Goal: Task Accomplishment & Management: Use online tool/utility

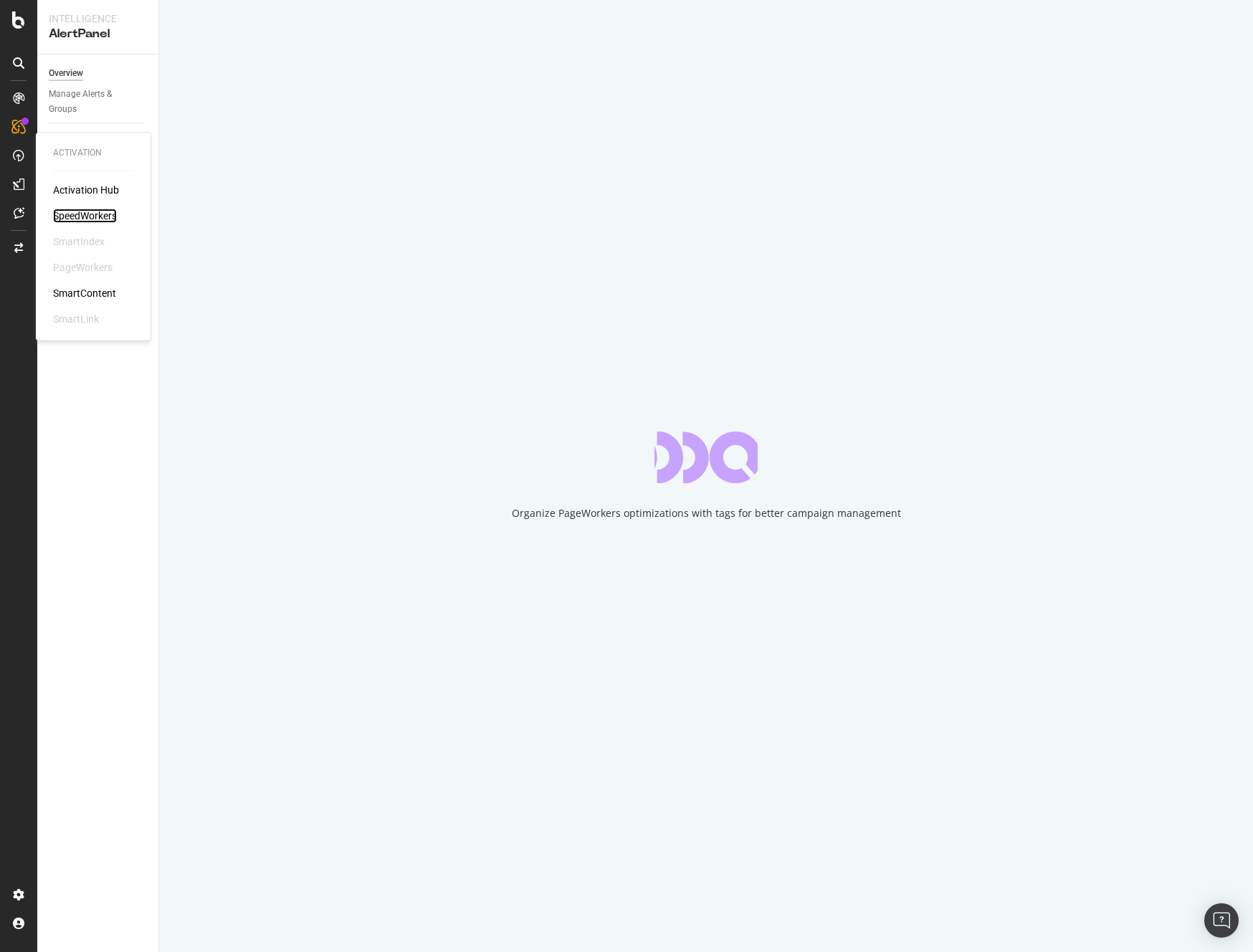
click at [87, 213] on div "SpeedWorkers" at bounding box center [85, 215] width 63 height 15
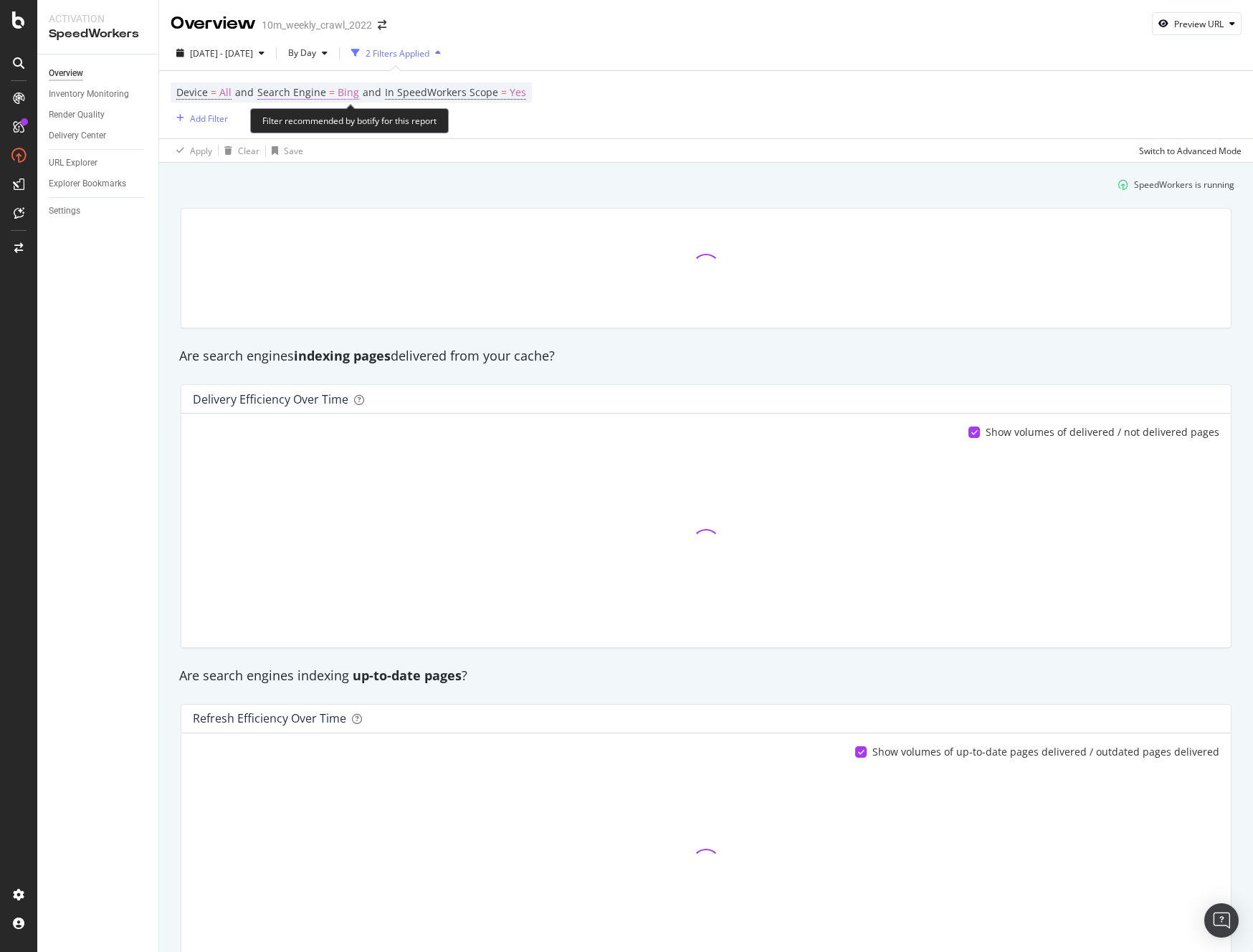
click at [343, 94] on span "Bing" at bounding box center [348, 92] width 21 height 20
click at [299, 126] on icon at bounding box center [297, 127] width 10 height 9
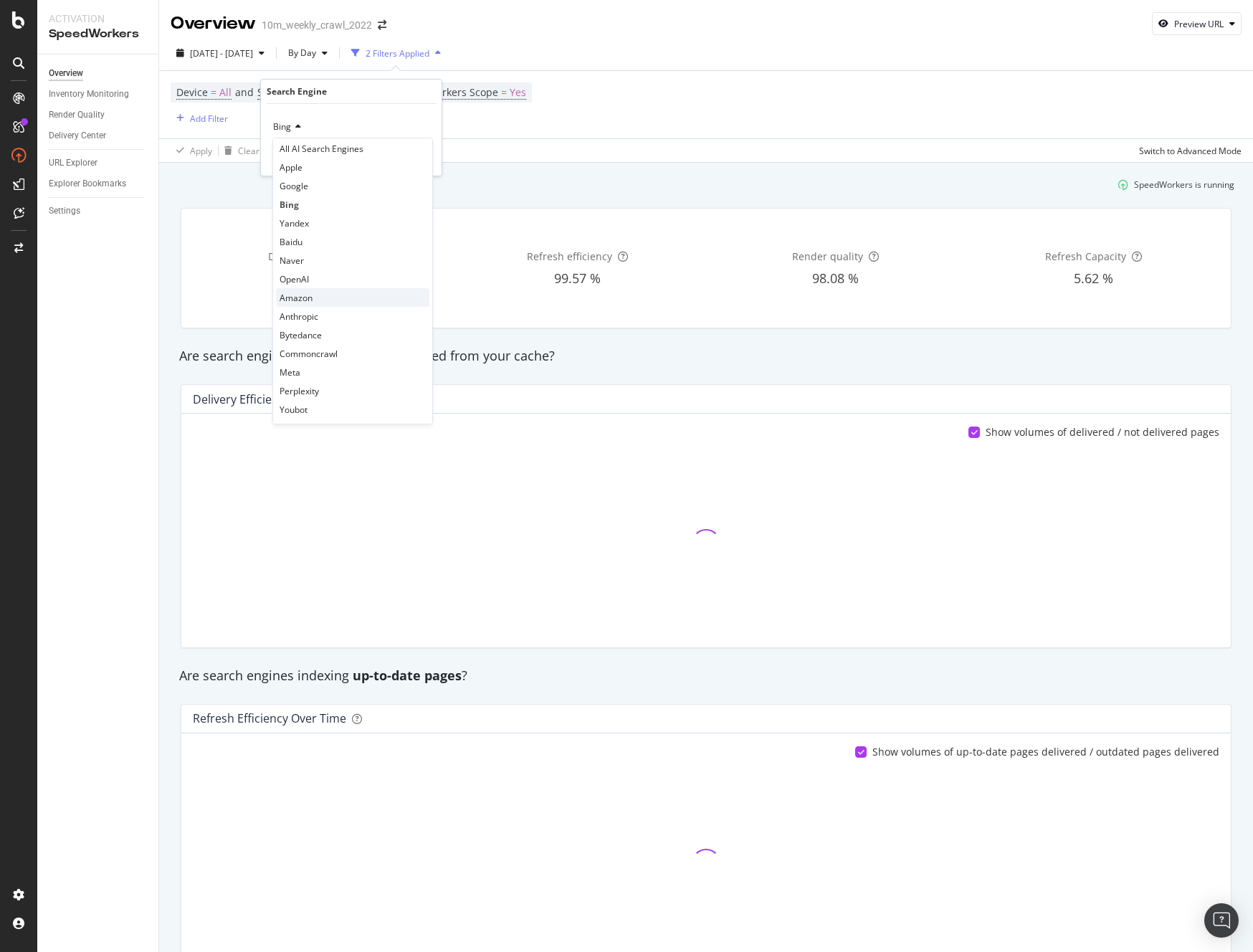
scroll to position [30, 0]
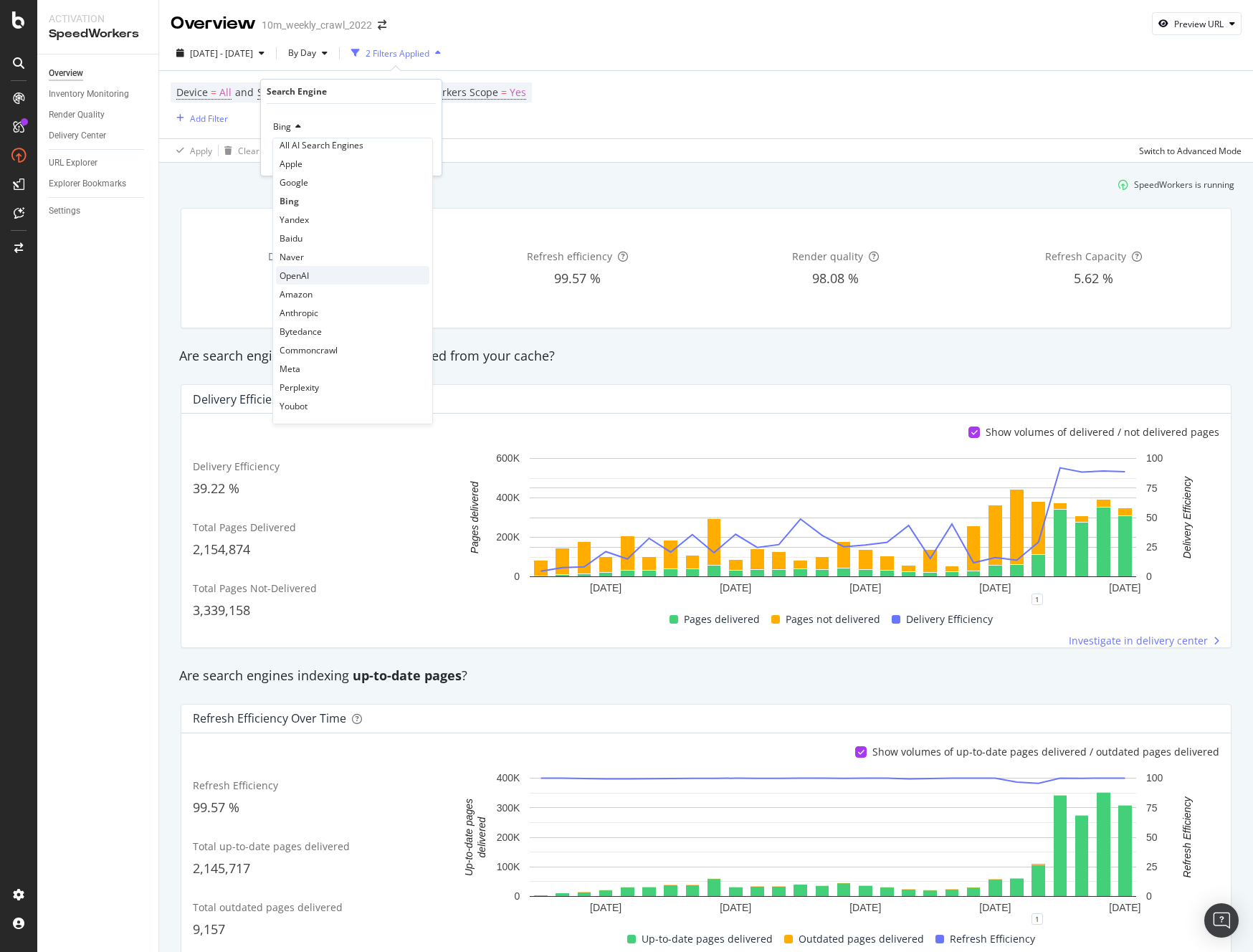
click at [349, 276] on div "OpenAI" at bounding box center [352, 275] width 153 height 19
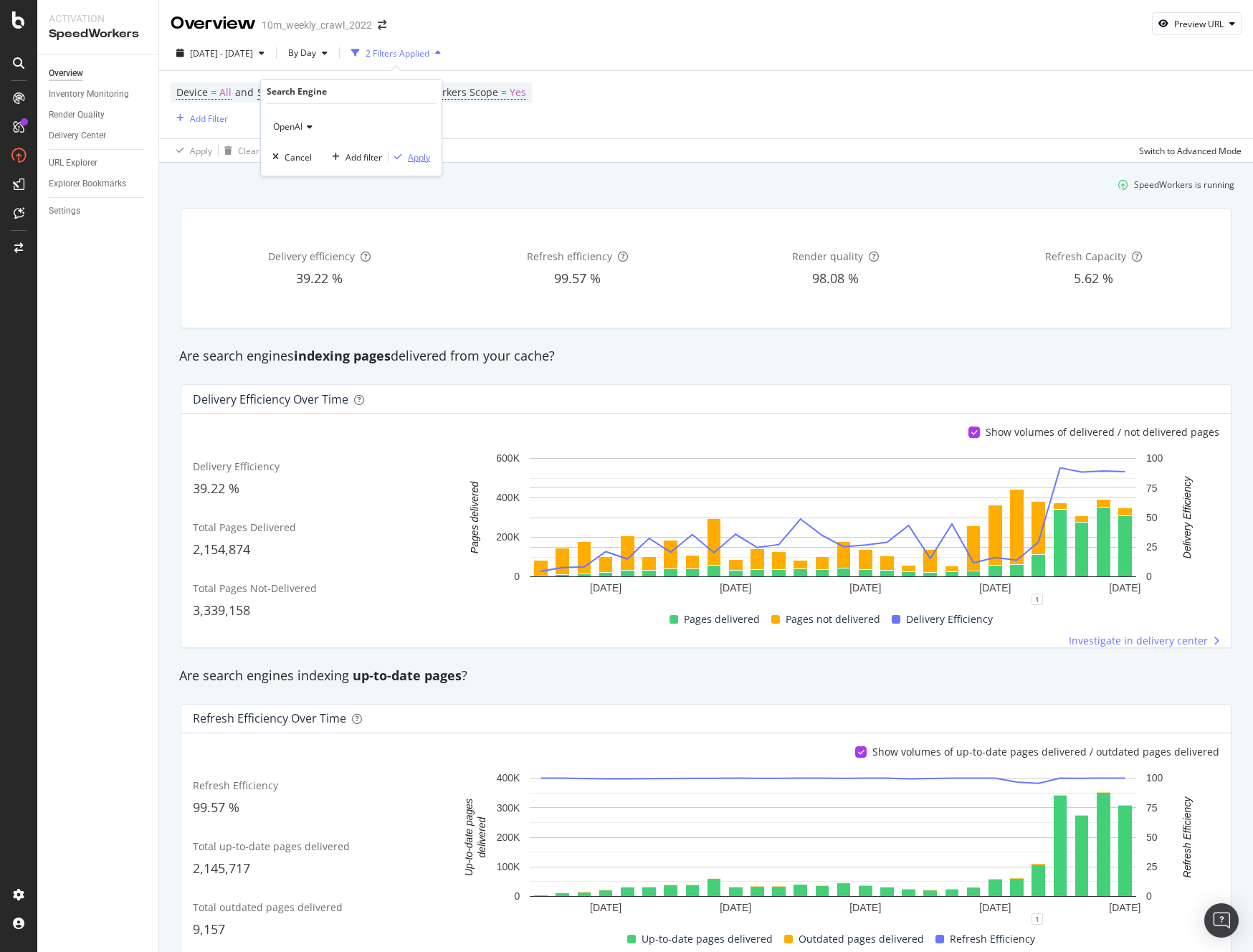
click at [417, 155] on div "Apply" at bounding box center [419, 158] width 22 height 12
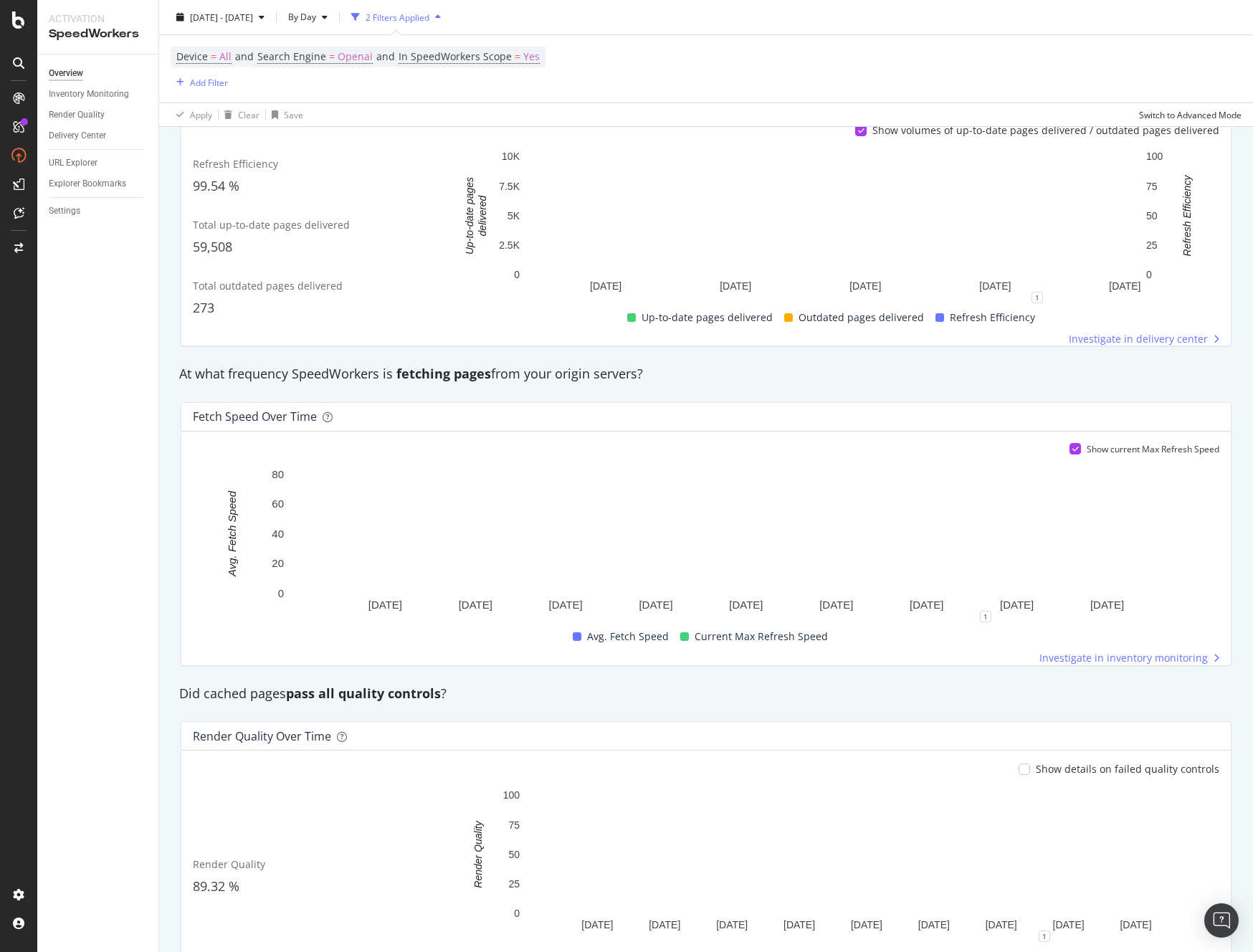
scroll to position [716, 0]
